Goal: Task Accomplishment & Management: Manage account settings

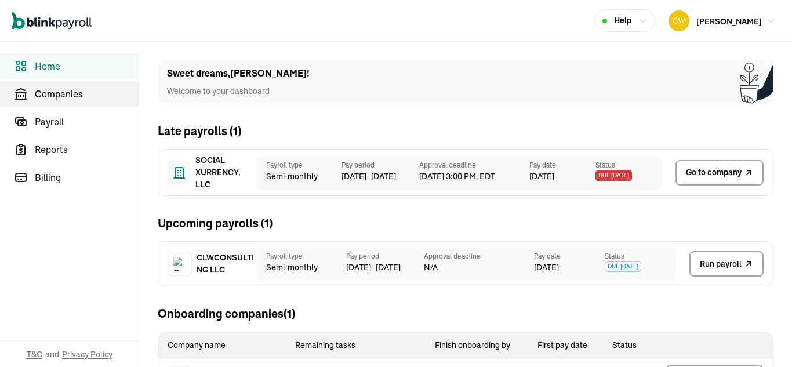
click at [64, 97] on span "Companies" at bounding box center [87, 94] width 104 height 14
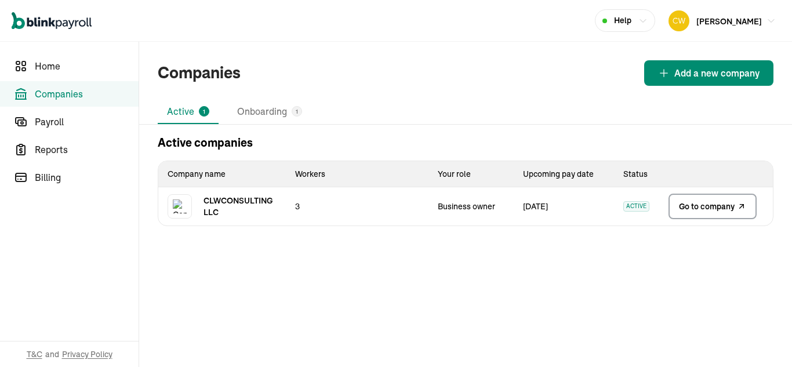
click at [711, 207] on span "Go to company" at bounding box center [707, 207] width 56 height 12
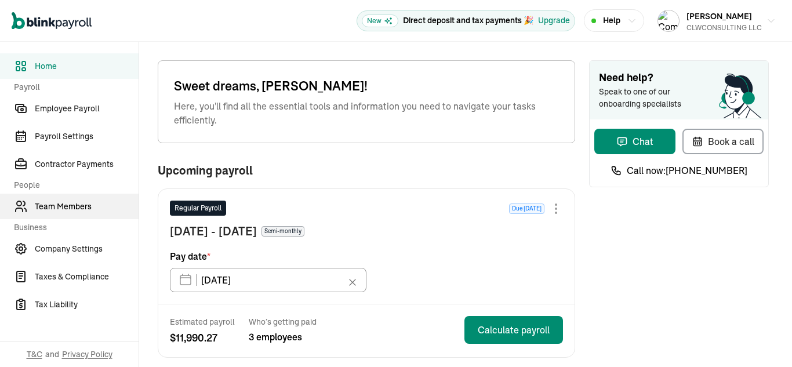
click at [45, 208] on span "Team Members" at bounding box center [87, 207] width 104 height 12
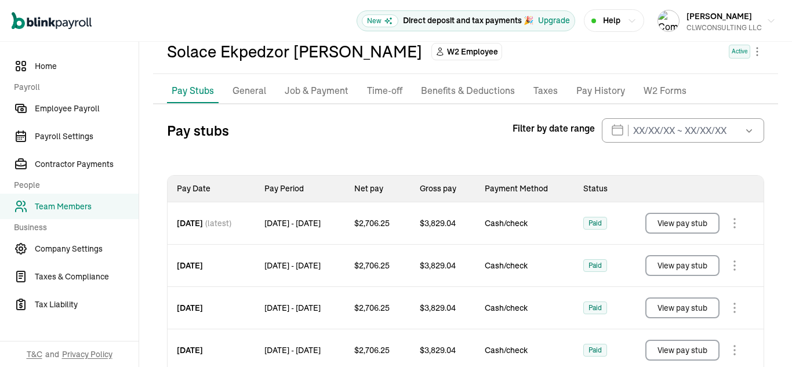
click at [332, 90] on p "Job & Payment" at bounding box center [317, 90] width 64 height 15
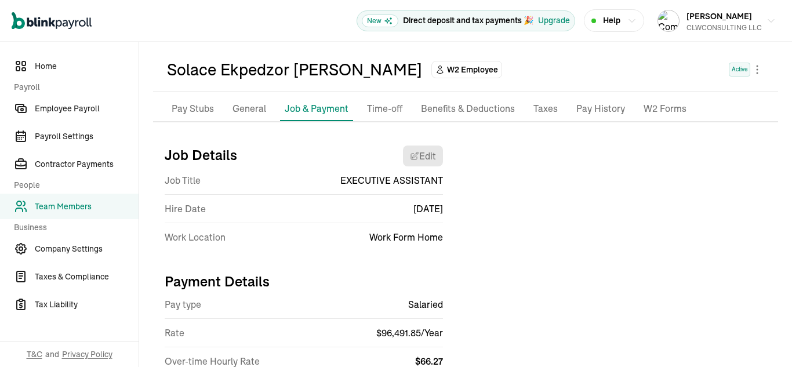
click at [599, 106] on p "Pay History" at bounding box center [600, 108] width 49 height 15
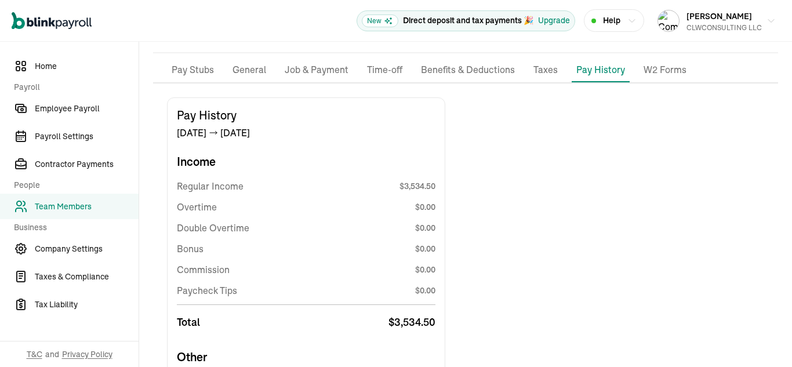
click at [202, 73] on p "Pay Stubs" at bounding box center [193, 70] width 42 height 15
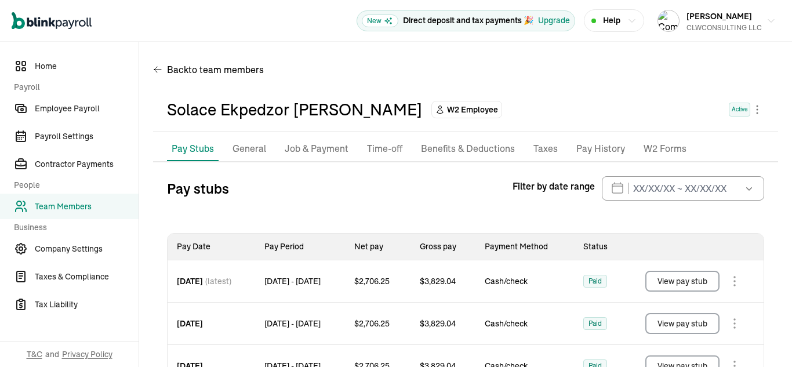
click at [588, 149] on p "Pay History" at bounding box center [600, 148] width 49 height 15
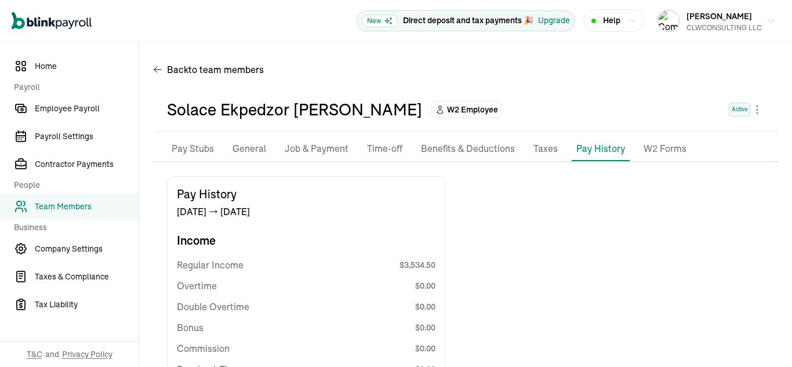
click at [671, 152] on p "W2 Forms" at bounding box center [665, 148] width 43 height 15
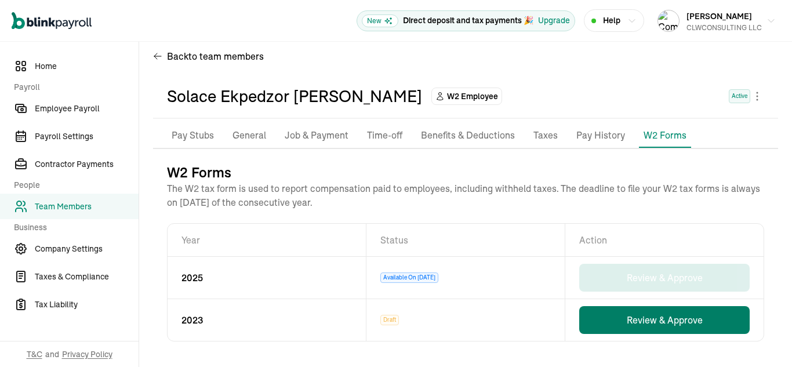
click at [674, 325] on button "Review & Approve" at bounding box center [664, 320] width 170 height 28
click at [400, 322] on td "Draft" at bounding box center [465, 320] width 199 height 42
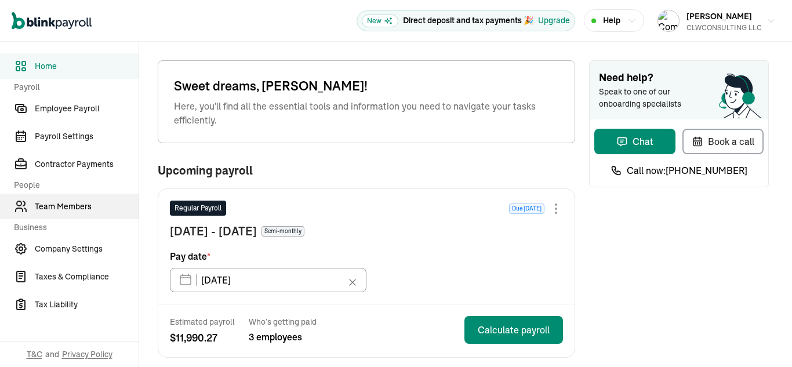
click at [45, 208] on span "Team Members" at bounding box center [87, 207] width 104 height 12
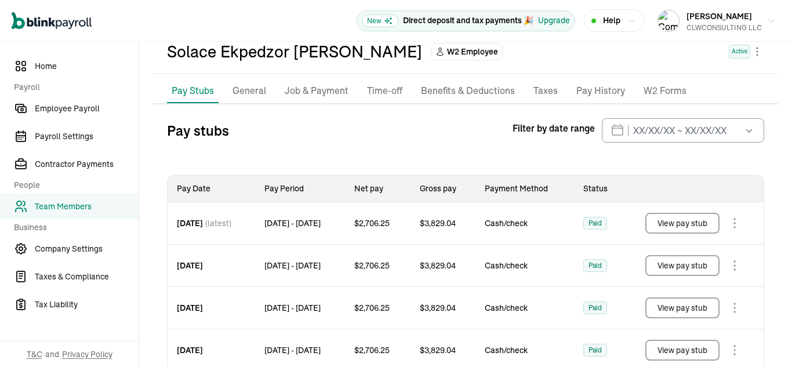
click at [332, 90] on p "Job & Payment" at bounding box center [317, 90] width 64 height 15
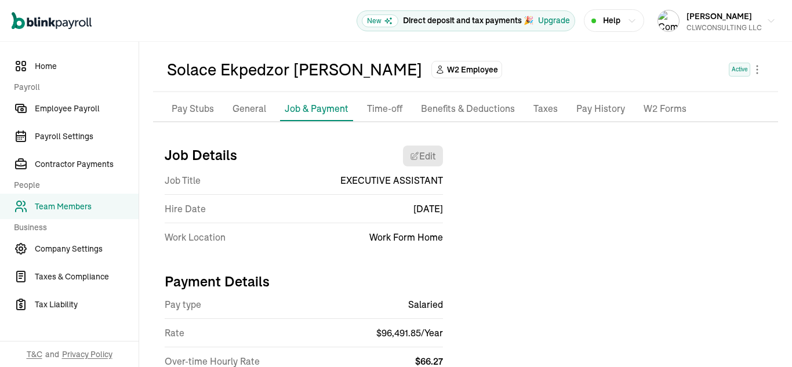
click at [599, 106] on p "Pay History" at bounding box center [600, 108] width 49 height 15
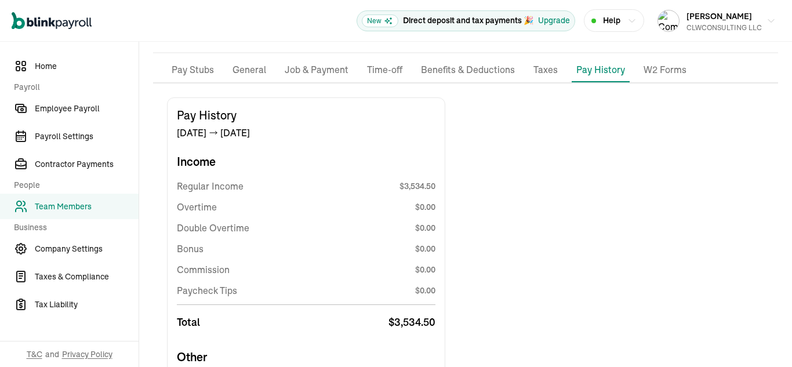
click at [202, 73] on p "Pay Stubs" at bounding box center [193, 70] width 42 height 15
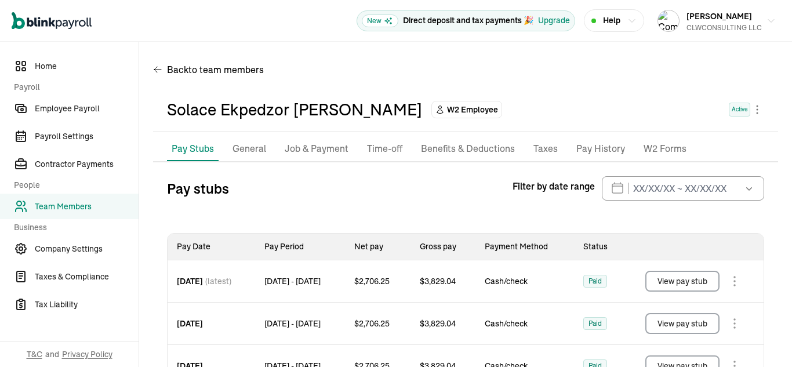
click at [588, 149] on p "Pay History" at bounding box center [600, 148] width 49 height 15
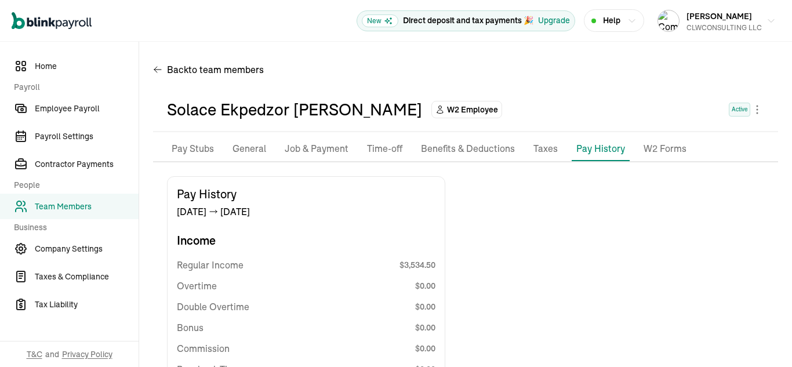
click at [671, 152] on p "W2 Forms" at bounding box center [665, 148] width 43 height 15
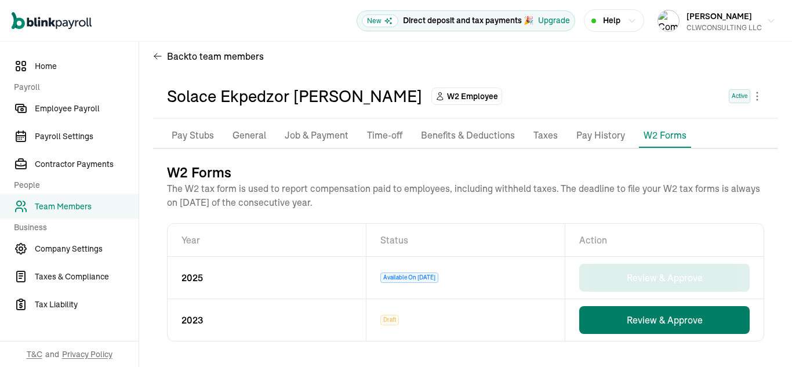
click at [674, 325] on button "Review & Approve" at bounding box center [664, 320] width 170 height 28
click at [400, 322] on td "Draft" at bounding box center [465, 320] width 199 height 42
